Goal: Information Seeking & Learning: Learn about a topic

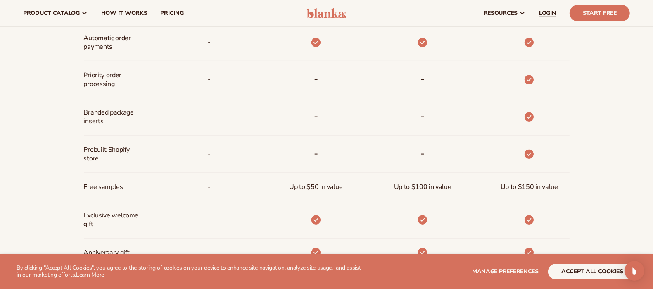
scroll to position [498, 0]
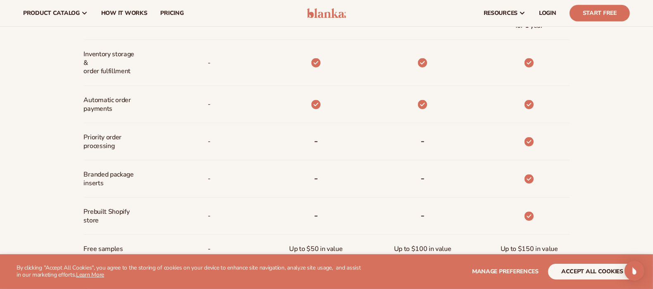
drag, startPoint x: 424, startPoint y: 2, endPoint x: 0, endPoint y: 188, distance: 463.1
click at [0, 188] on div "Billed Monthly billed Yearly Billed Monthly billed Yearly Discounts Support Inv…" at bounding box center [326, 105] width 653 height 552
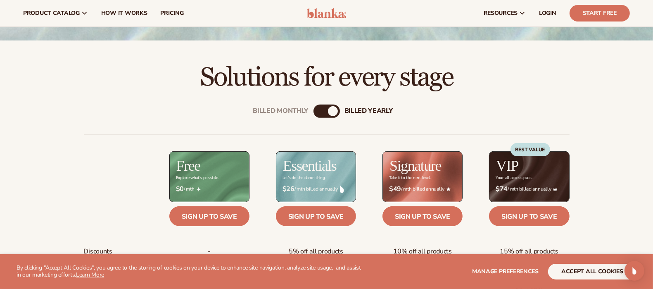
scroll to position [225, 0]
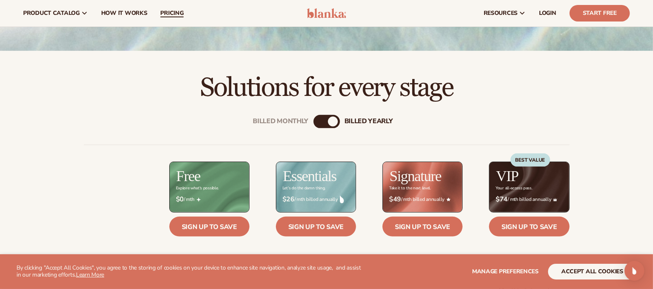
click at [166, 19] on link "pricing" at bounding box center [172, 13] width 36 height 26
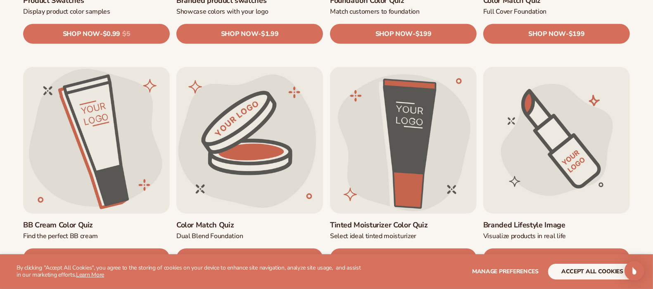
scroll to position [675, 0]
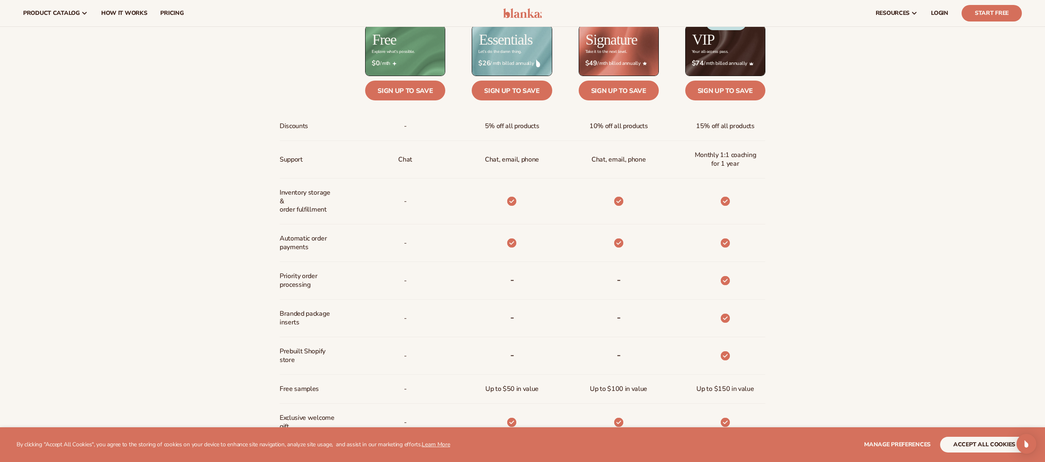
scroll to position [502, 0]
drag, startPoint x: 311, startPoint y: 7, endPoint x: 113, endPoint y: 246, distance: 310.7
click at [113, 246] on div "Billed Monthly billed Yearly Billed Monthly billed Yearly Discounts Support Inv…" at bounding box center [522, 244] width 1045 height 557
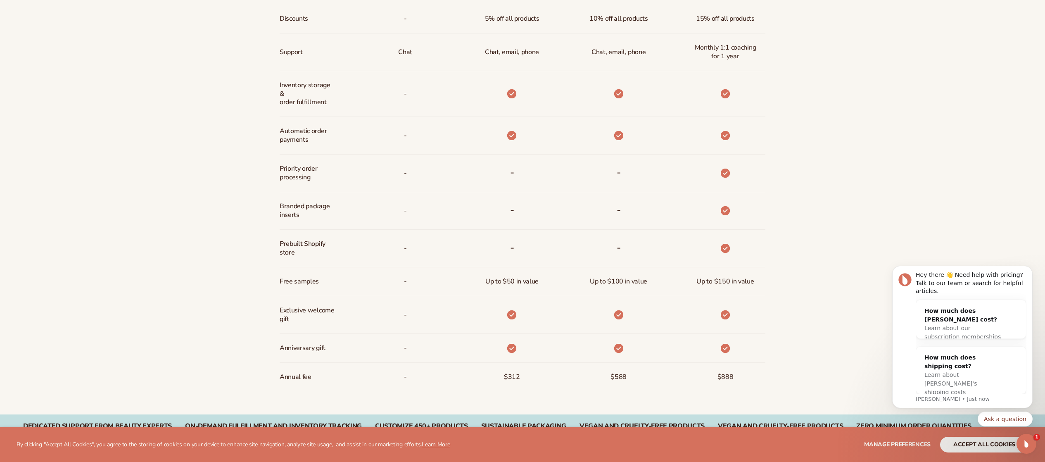
scroll to position [611, 0]
click at [121, 288] on div "Billed Monthly billed Yearly Billed Monthly billed Yearly Discounts Support Inv…" at bounding box center [522, 135] width 1045 height 557
drag, startPoint x: 309, startPoint y: 216, endPoint x: 278, endPoint y: 207, distance: 32.1
click at [278, 207] on div "Billed Monthly billed Yearly Billed Monthly billed Yearly Discounts Support Inv…" at bounding box center [523, 135] width 532 height 557
copy span "Branded package inserts"
